Goal: Check status: Check status

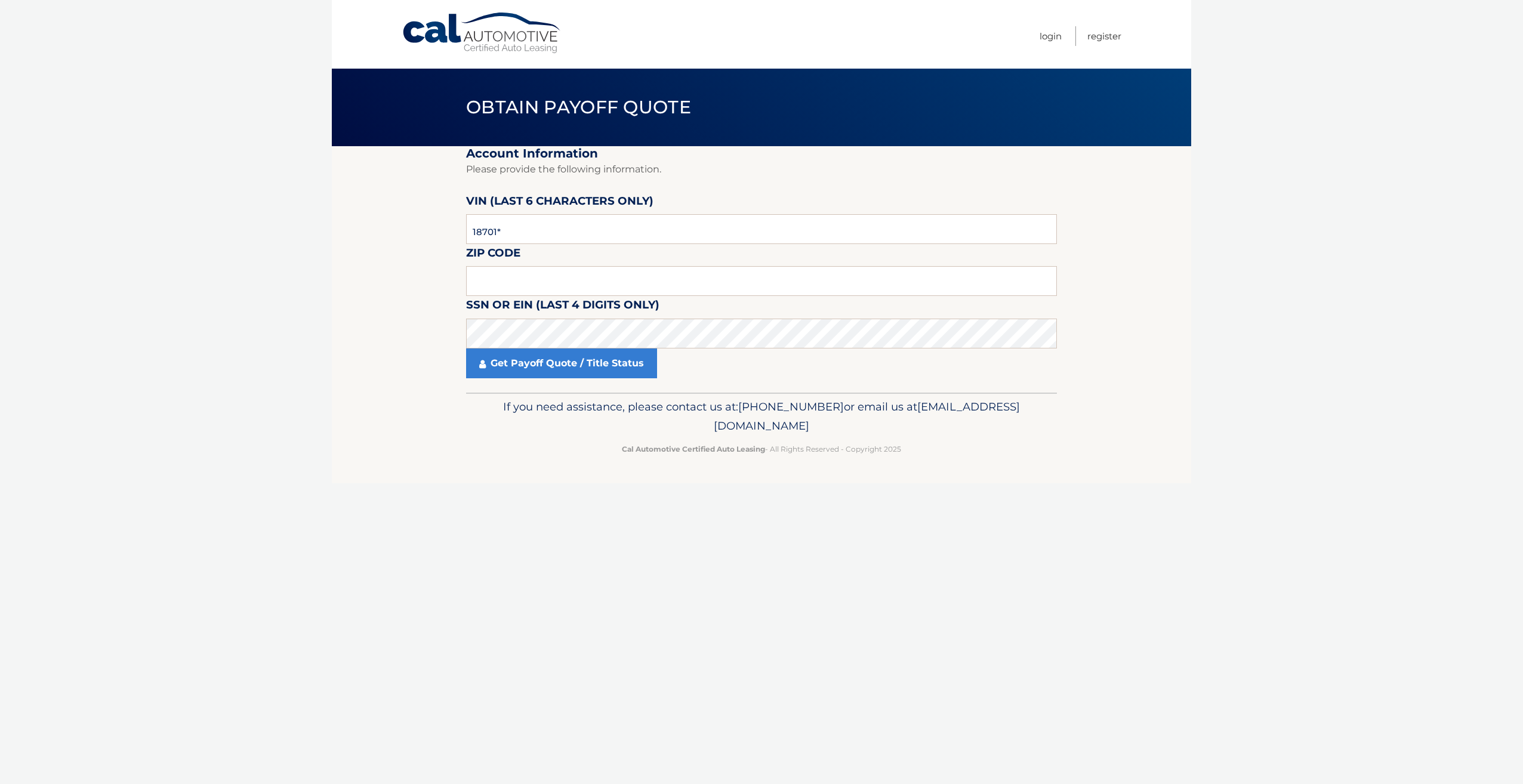
type input "187010"
click at [515, 275] on input "text" at bounding box center [762, 281] width 591 height 30
type input "14224"
click at [686, 504] on div "Cal Automotive Menu Login Register Obtain Payoff Quote ×" at bounding box center [761, 392] width 859 height 784
click at [548, 368] on link "Get Payoff Quote / Title Status" at bounding box center [562, 363] width 191 height 30
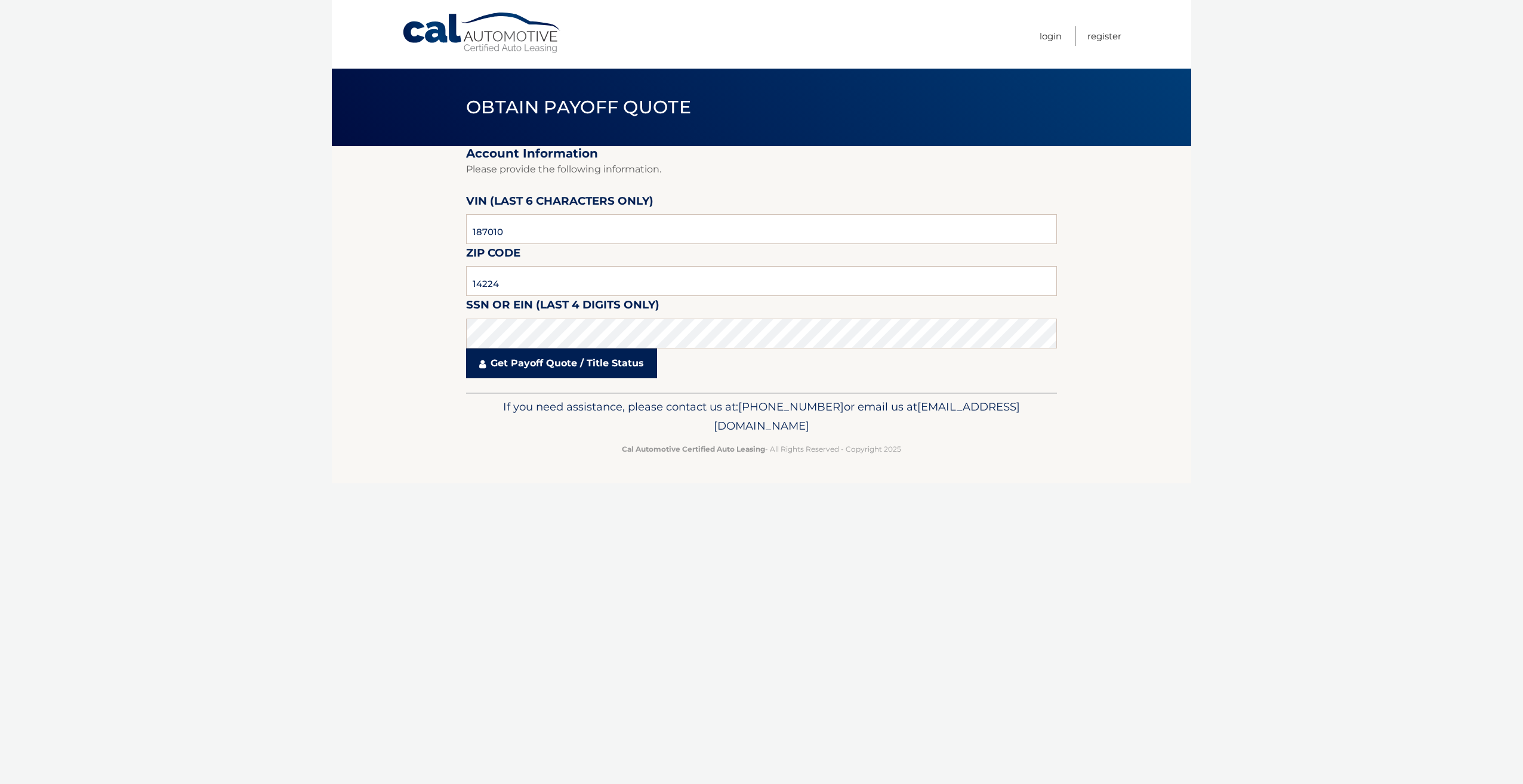
click at [538, 364] on link "Get Payoff Quote / Title Status" at bounding box center [562, 363] width 191 height 30
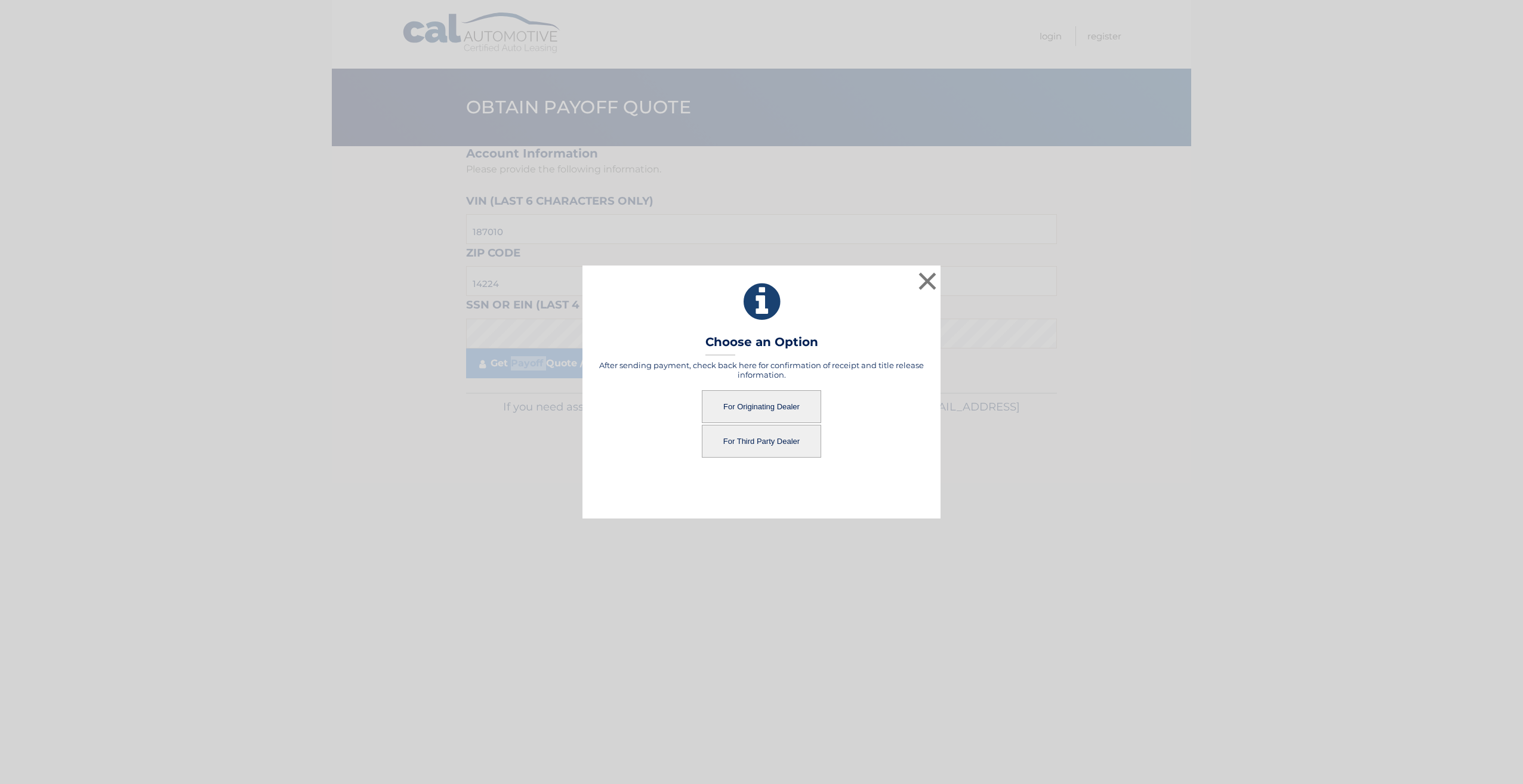
click at [787, 408] on button "For Originating Dealer" at bounding box center [761, 406] width 119 height 33
click at [772, 405] on button "For Originating Dealer" at bounding box center [761, 406] width 119 height 33
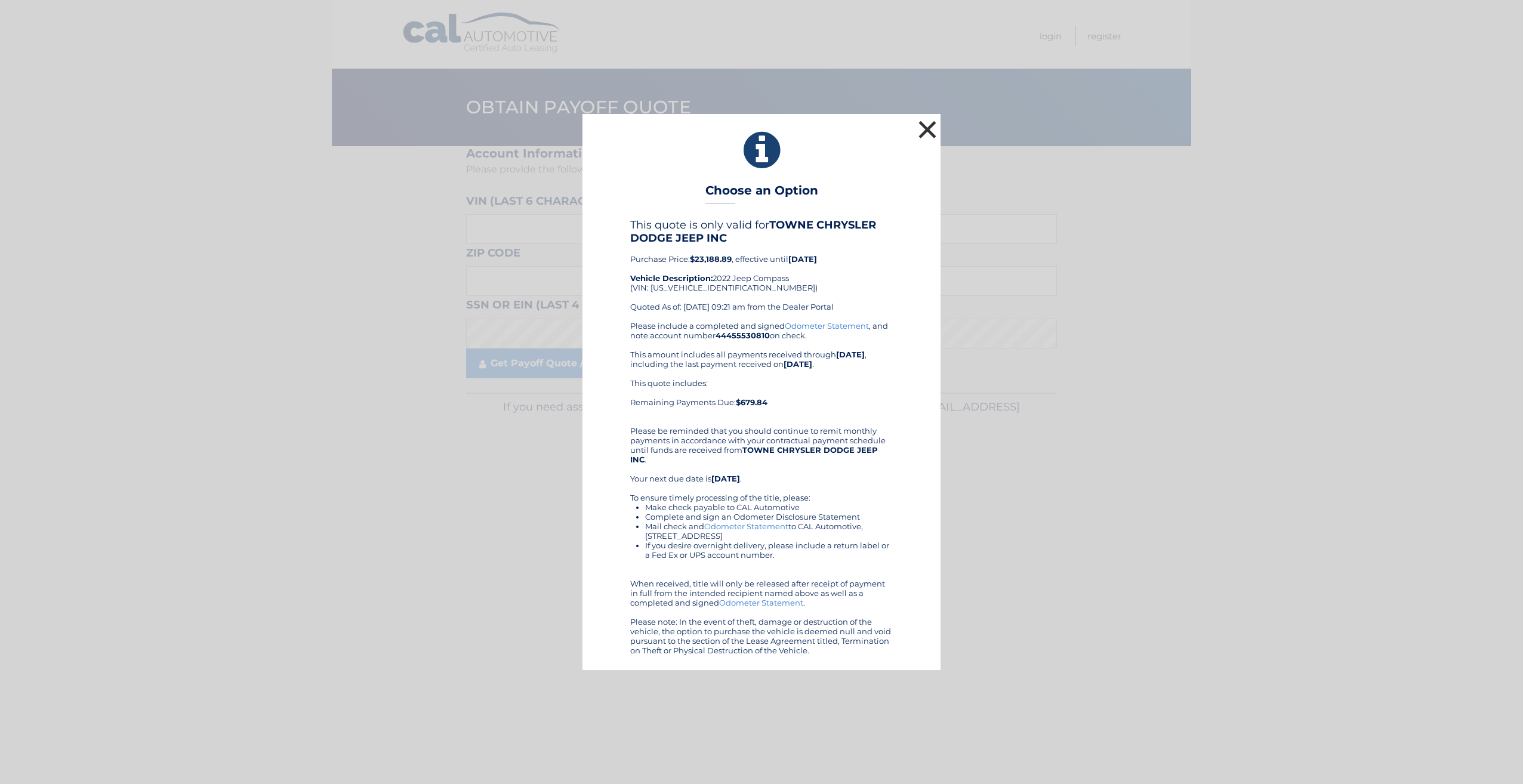
click at [928, 130] on button "×" at bounding box center [927, 129] width 24 height 24
